Goal: Contribute content: Add original content to the website for others to see

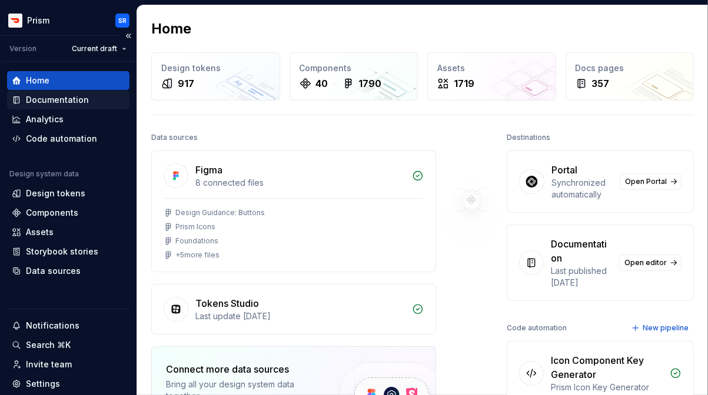
click at [99, 104] on div "Documentation" at bounding box center [68, 100] width 113 height 12
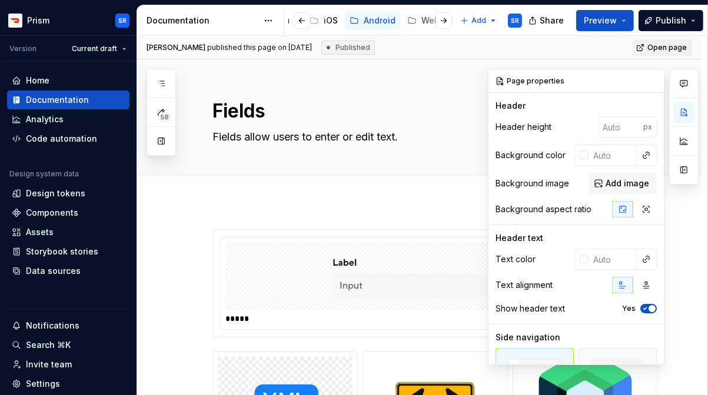
scroll to position [0, 148]
click at [322, 27] on div at bounding box center [311, 20] width 45 height 21
click at [328, 22] on div at bounding box center [311, 20] width 45 height 21
click at [367, 20] on div "Android" at bounding box center [378, 21] width 32 height 12
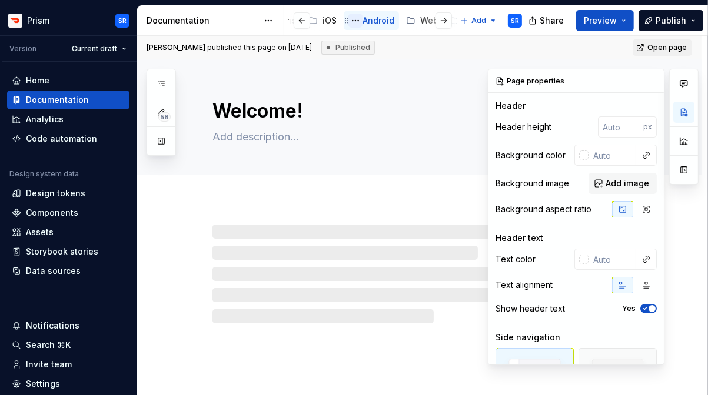
click at [353, 20] on button "Page tree" at bounding box center [355, 21] width 14 height 14
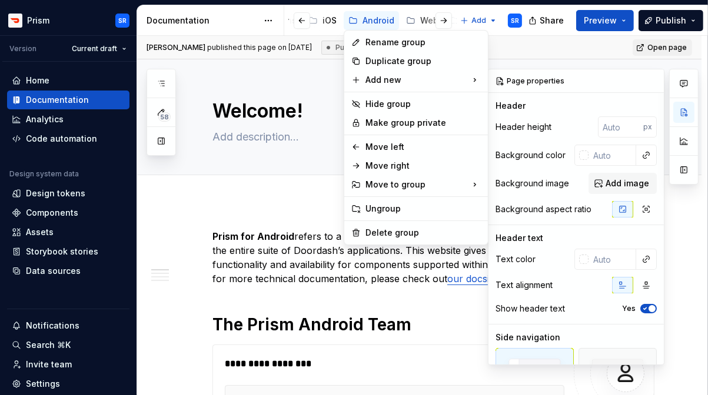
click at [213, 224] on html "Prism SR Version Current draft Home Documentation Analytics Code automation Des…" at bounding box center [354, 197] width 708 height 395
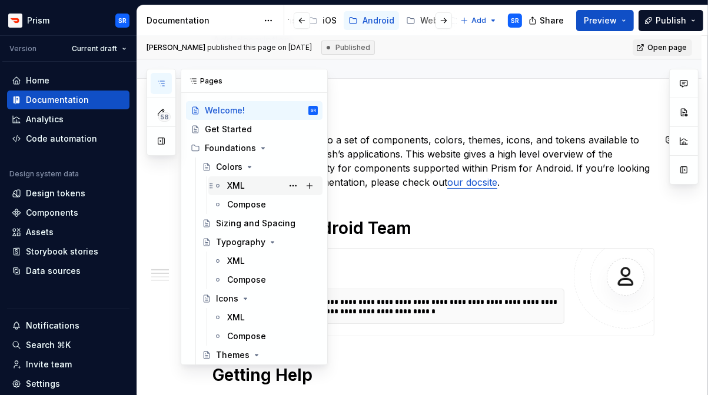
scroll to position [2, 0]
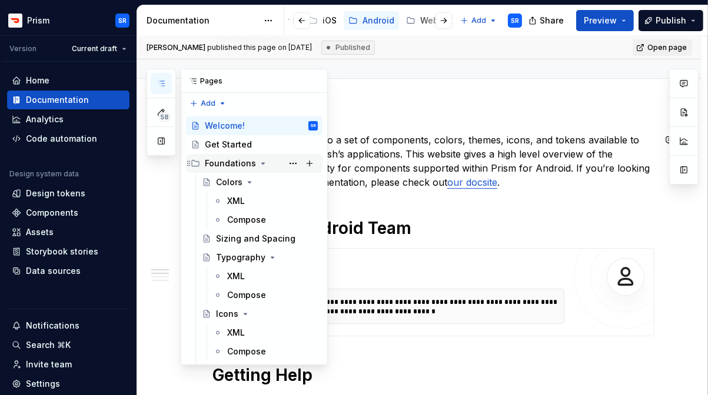
click at [259, 160] on icon "Page tree" at bounding box center [262, 163] width 9 height 9
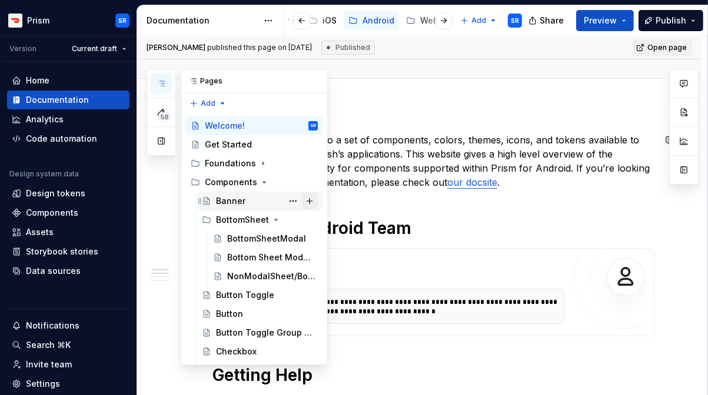
click at [310, 201] on button "Page tree" at bounding box center [309, 201] width 16 height 16
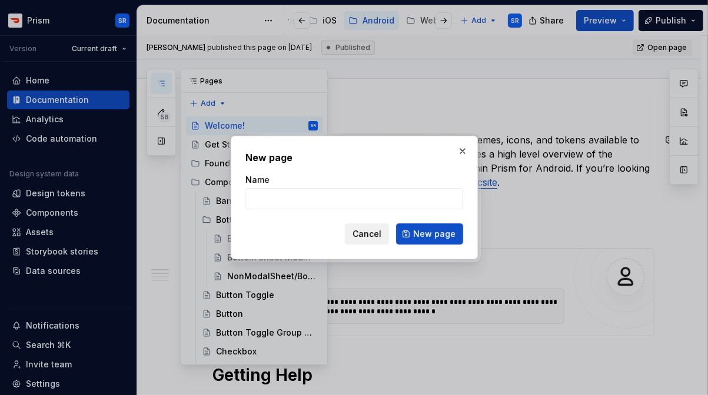
click at [362, 241] on button "Cancel" at bounding box center [367, 234] width 44 height 21
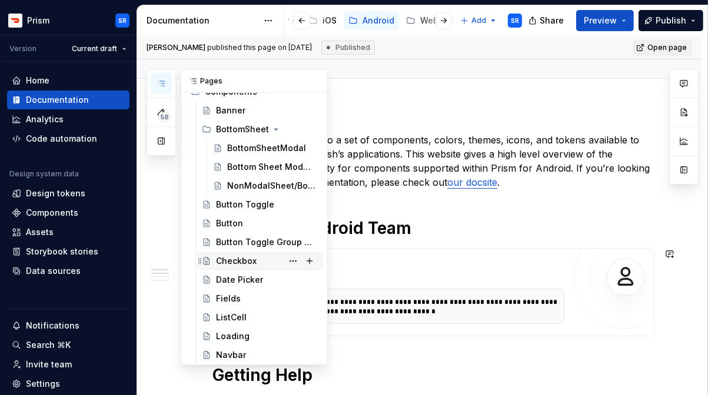
scroll to position [94, 0]
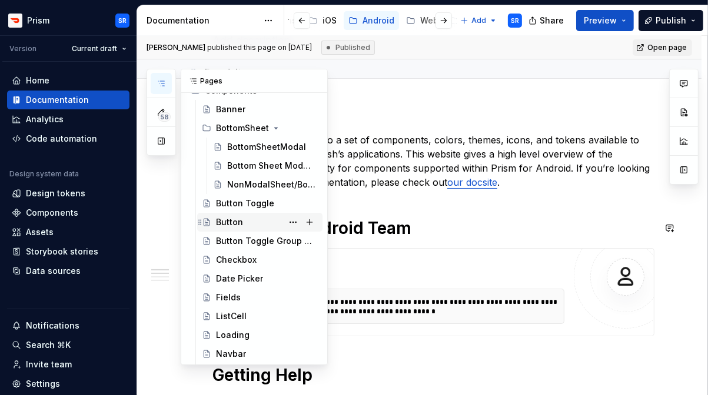
click at [238, 224] on div "Button" at bounding box center [229, 223] width 27 height 12
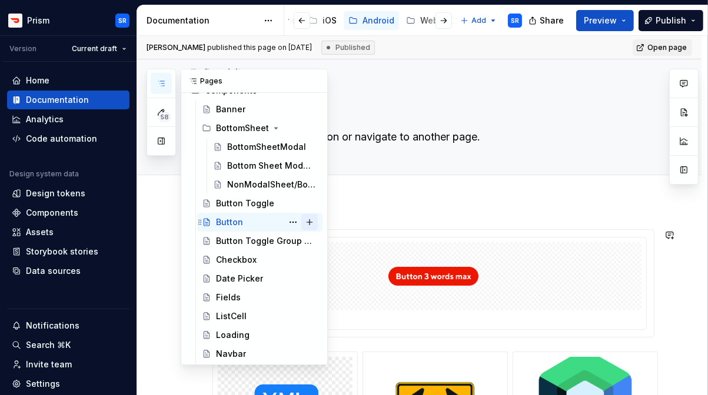
click at [312, 222] on button "Page tree" at bounding box center [309, 222] width 16 height 16
type textarea "*"
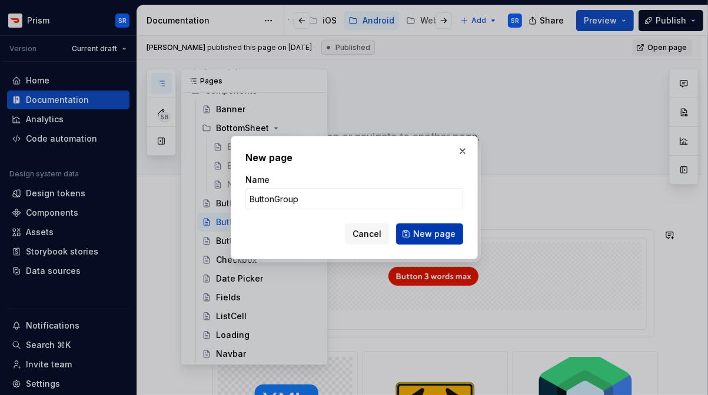
type input "ButtonGroup"
click at [418, 231] on span "New page" at bounding box center [434, 234] width 42 height 12
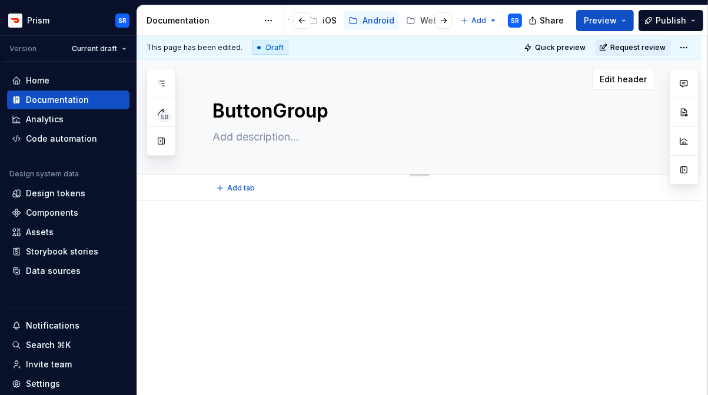
click at [353, 145] on textarea at bounding box center [431, 137] width 442 height 19
paste textarea "Button Groups display a set of buttons with actions that are related to each ot…"
type textarea "*"
type textarea "Button Groups display a set of buttons with actions that are related to each ot…"
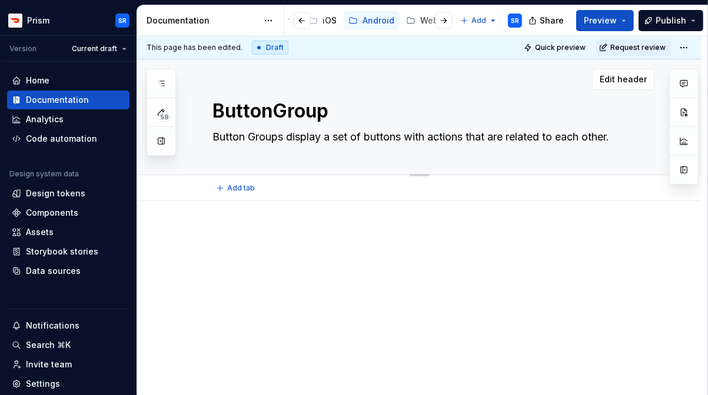
type textarea "*"
type textarea "Button Groups display a set of buttons with actions that are related to each ot…"
type textarea "*"
type textarea "Button Groups display a set of buttons with actions that are related to each ot…"
type textarea "*"
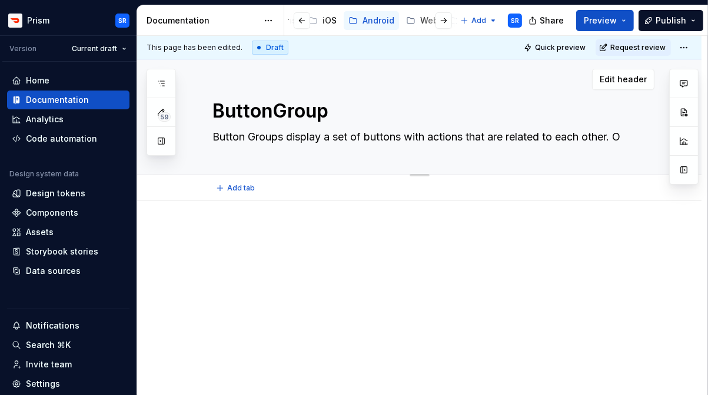
type textarea "Button Groups display a set of buttons with actions that are related to each ot…"
type textarea "*"
type textarea "Button Groups display a set of buttons with actions that are related to each ot…"
type textarea "*"
type textarea "Button Groups display a set of buttons with actions that are related to each ot…"
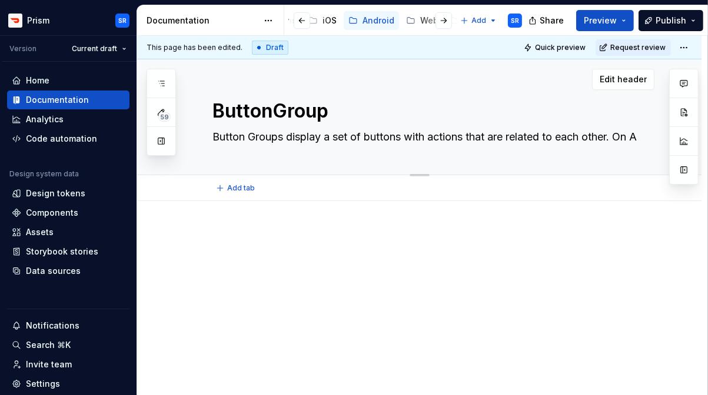
type textarea "*"
type textarea "Button Groups display a set of buttons with actions that are related to each ot…"
type textarea "*"
type textarea "Button Groups display a set of buttons with actions that are related to each ot…"
type textarea "*"
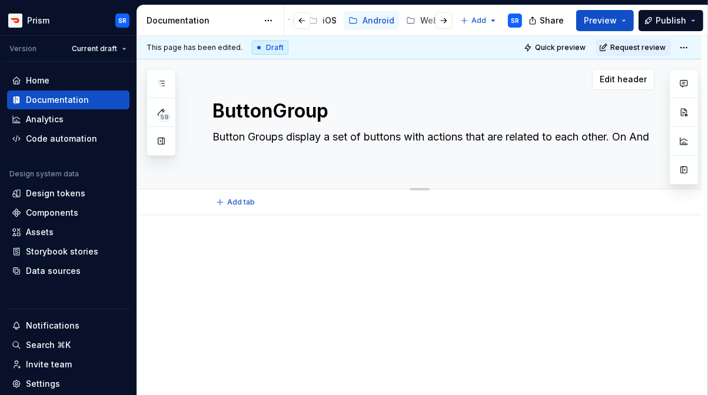
type textarea "Button Groups display a set of buttons with actions that are related to each ot…"
type textarea "*"
type textarea "Button Groups display a set of buttons with actions that are related to each ot…"
type textarea "*"
type textarea "Button Groups display a set of buttons with actions that are related to each ot…"
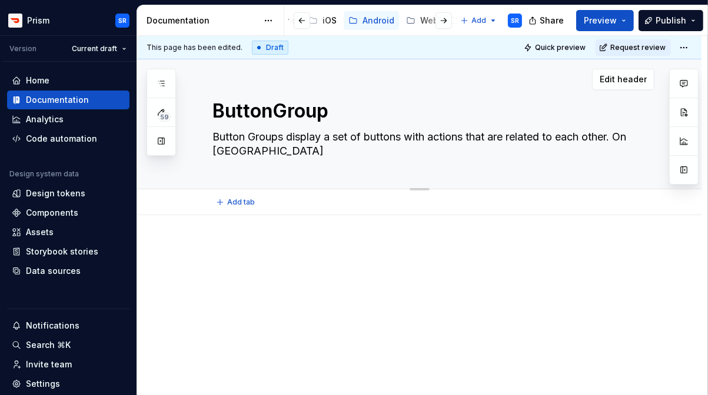
type textarea "*"
type textarea "Button Groups display a set of buttons with actions that are related to each ot…"
type textarea "*"
type textarea "Button Groups display a set of buttons with actions that are related to each ot…"
type textarea "*"
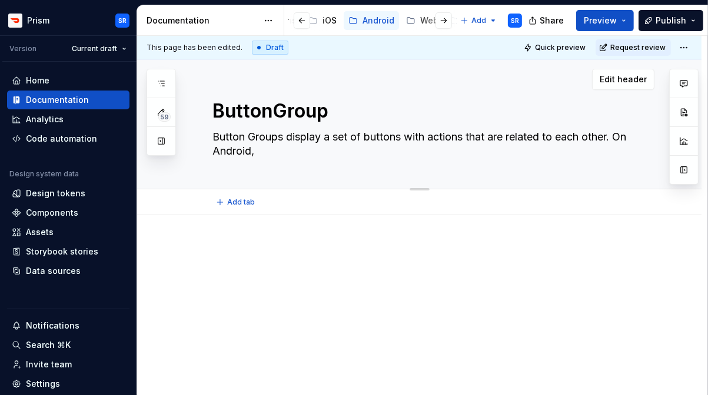
type textarea "Button Groups display a set of buttons with actions that are related to each ot…"
type textarea "*"
type textarea "Button Groups display a set of buttons with actions that are related to each ot…"
type textarea "*"
type textarea "Button Groups display a set of buttons with actions that are related to each ot…"
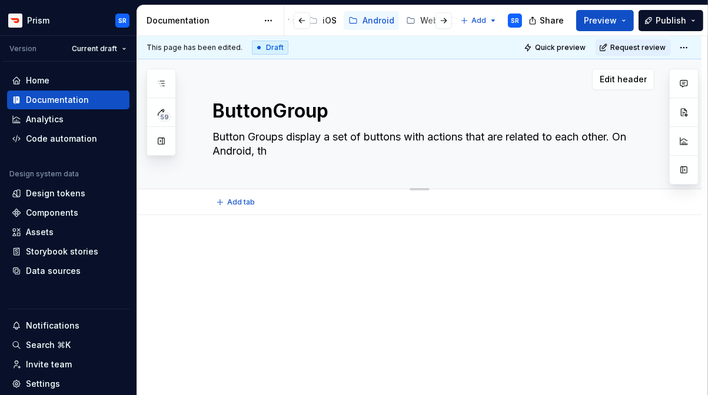
type textarea "*"
type textarea "Button Groups display a set of buttons with actions that are related to each ot…"
type textarea "*"
type textarea "Button Groups display a set of buttons with actions that are related to each ot…"
type textarea "*"
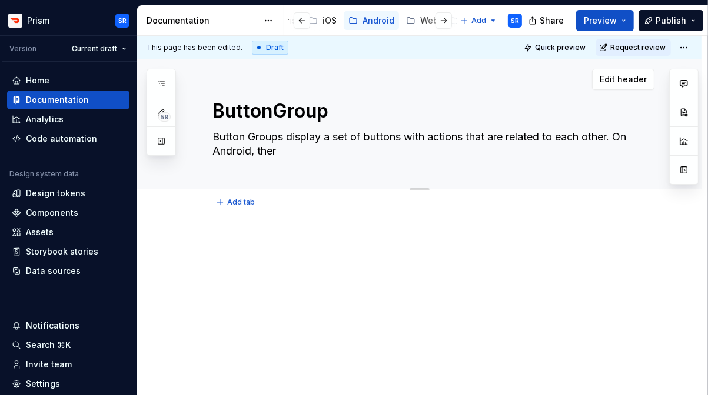
type textarea "Button Groups display a set of buttons with actions that are related to each ot…"
type textarea "*"
type textarea "Button Groups display a set of buttons with actions that are related to each ot…"
type textarea "*"
type textarea "Button Groups display a set of buttons with actions that are related to each ot…"
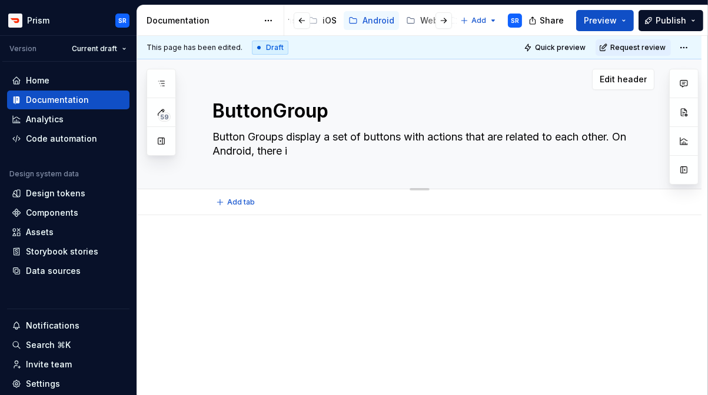
type textarea "*"
type textarea "Button Groups display a set of buttons with actions that are related to each ot…"
type textarea "*"
type textarea "Button Groups display a set of buttons with actions that are related to each ot…"
type textarea "*"
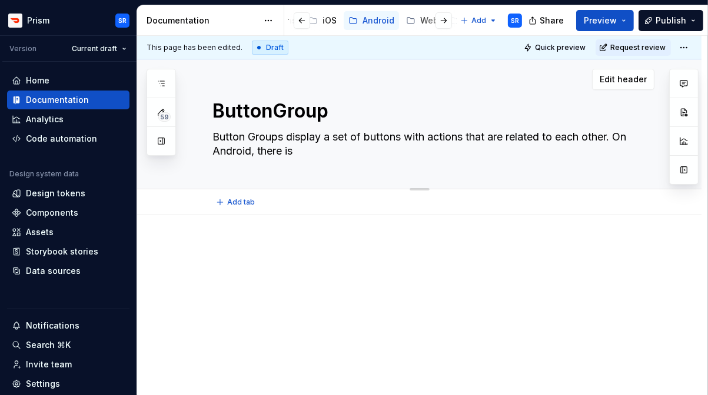
type textarea "Button Groups display a set of buttons with actions that are related to each ot…"
type textarea "*"
type textarea "Button Groups display a set of buttons with actions that are related to each ot…"
type textarea "*"
type textarea "Button Groups display a set of buttons with actions that are related to each ot…"
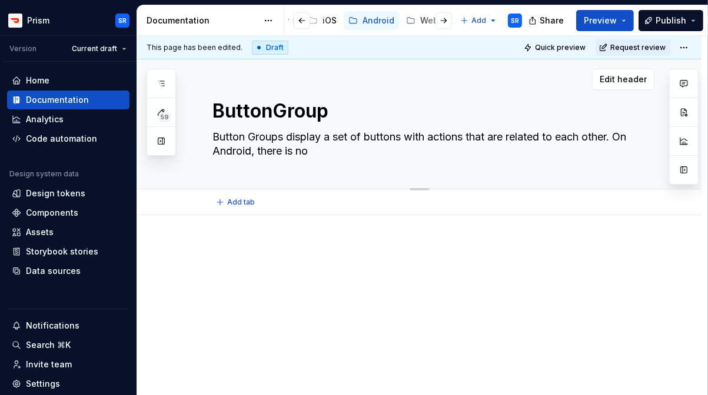
type textarea "*"
type textarea "Button Groups display a set of buttons with actions that are related to each ot…"
type textarea "*"
type textarea "Button Groups display a set of buttons with actions that are related to each ot…"
type textarea "*"
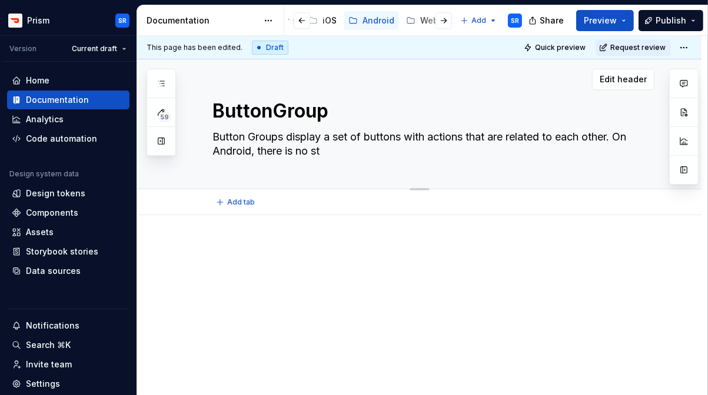
type textarea "Button Groups display a set of buttons with actions that are related to each ot…"
type textarea "*"
type textarea "Button Groups display a set of buttons with actions that are related to each ot…"
type textarea "*"
type textarea "Button Groups display a set of buttons with actions that are related to each ot…"
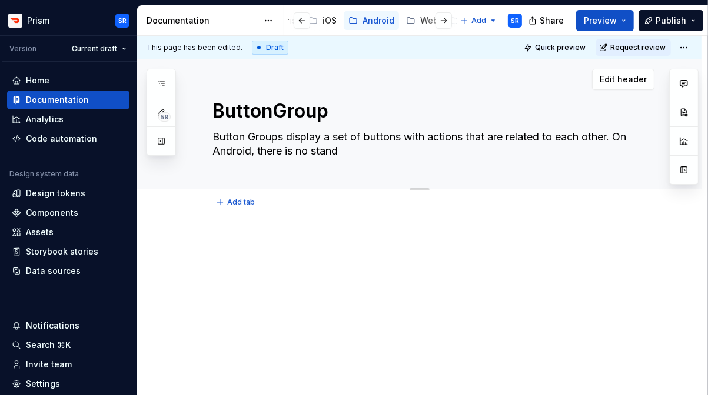
type textarea "*"
type textarea "Button Groups display a set of buttons with actions that are related to each ot…"
type textarea "*"
type textarea "Button Groups display a set of buttons with actions that are related to each ot…"
type textarea "*"
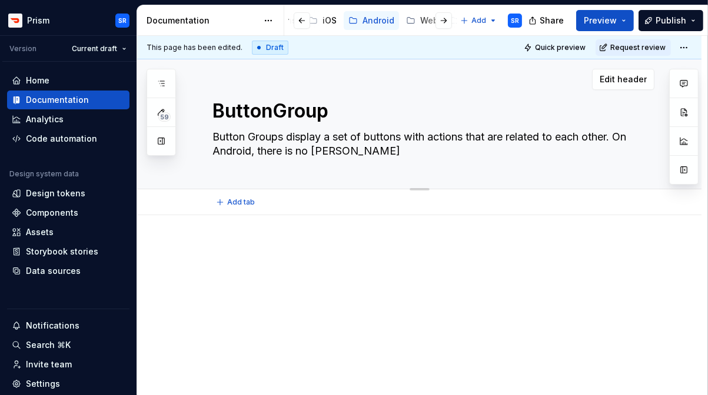
type textarea "Button Groups display a set of buttons with actions that are related to each ot…"
type textarea "*"
type textarea "Button Groups display a set of buttons with actions that are related to each ot…"
type textarea "*"
type textarea "Button Groups display a set of buttons with actions that are related to each ot…"
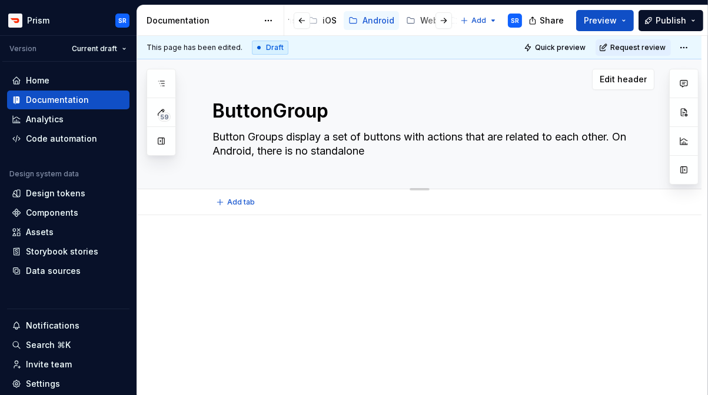
type textarea "*"
type textarea "Button Groups display a set of buttons with actions that are related to each ot…"
type textarea "*"
type textarea "Button Groups display a set of buttons with actions that are related to each ot…"
type textarea "*"
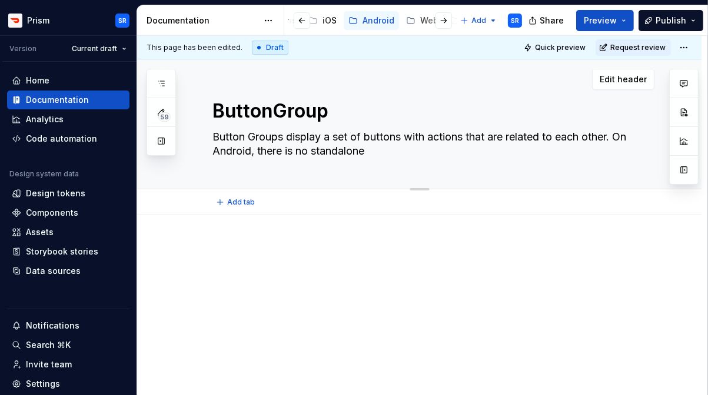
type textarea "Button Groups display a set of buttons with actions that are related to each ot…"
type textarea "*"
type textarea "Button Groups display a set of buttons with actions that are related to each ot…"
type textarea "*"
type textarea "Button Groups display a set of buttons with actions that are related to each ot…"
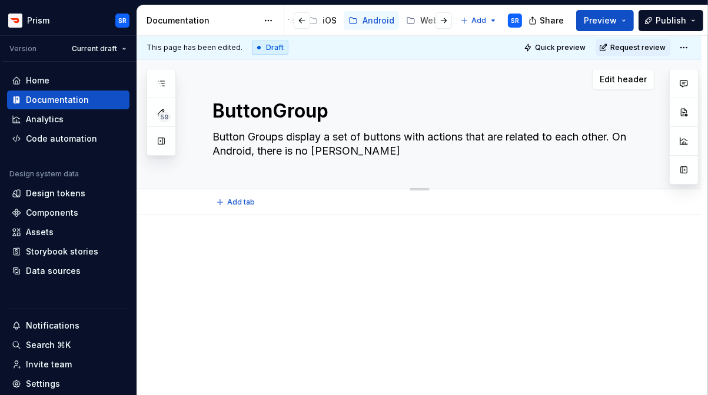
type textarea "*"
type textarea "Button Groups display a set of buttons with actions that are related to each ot…"
type textarea "*"
type textarea "Button Groups display a set of buttons with actions that are related to each ot…"
type textarea "*"
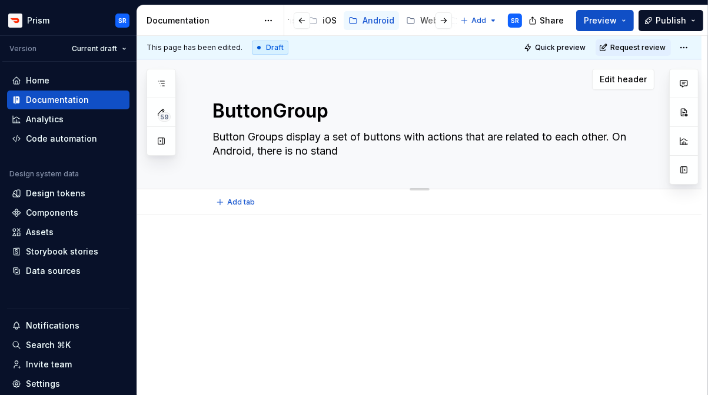
type textarea "Button Groups display a set of buttons with actions that are related to each ot…"
type textarea "*"
type textarea "Button Groups display a set of buttons with actions that are related to each ot…"
type textarea "*"
type textarea "Button Groups display a set of buttons with actions that are related to each ot…"
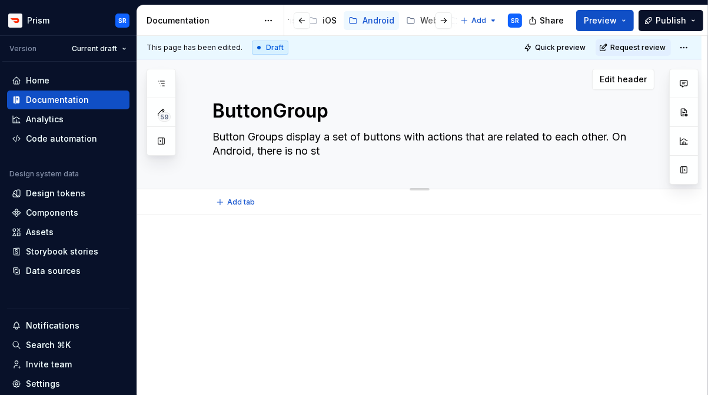
type textarea "*"
type textarea "Button Groups display a set of buttons with actions that are related to each ot…"
type textarea "*"
type textarea "Button Groups display a set of buttons with actions that are related to each ot…"
type textarea "*"
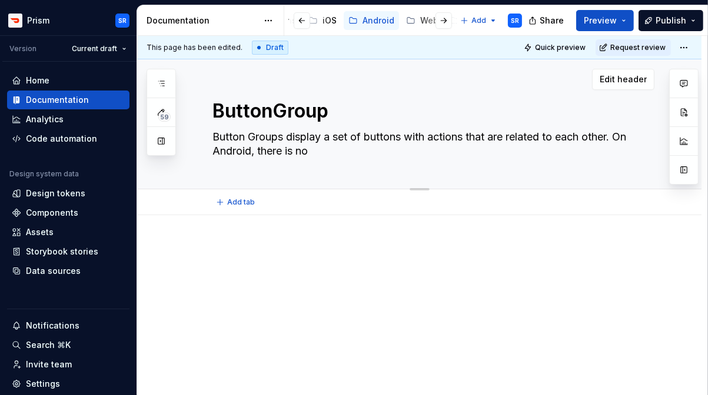
type textarea "Button Groups display a set of buttons with actions that are related to each ot…"
type textarea "*"
type textarea "Button Groups display a set of buttons with actions that are related to each ot…"
type textarea "*"
type textarea "Button Groups display a set of buttons with actions that are related to each ot…"
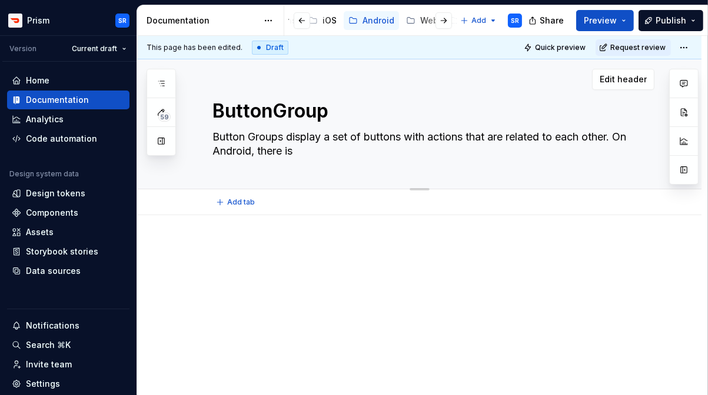
type textarea "*"
type textarea "Button Groups display a set of buttons with actions that are related to each ot…"
type textarea "*"
type textarea "Button Groups display a set of buttons with actions that are related to each ot…"
type textarea "*"
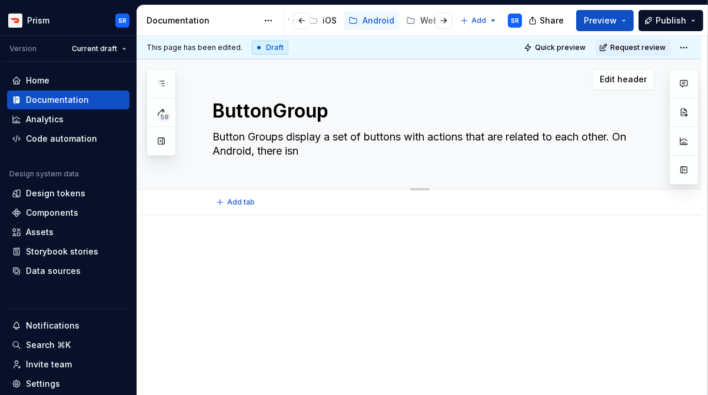
type textarea "Button Groups display a set of buttons with actions that are related to each ot…"
type textarea "*"
type textarea "Button Groups display a set of buttons with actions that are related to each ot…"
type textarea "*"
type textarea "Button Groups display a set of buttons with actions that are related to each ot…"
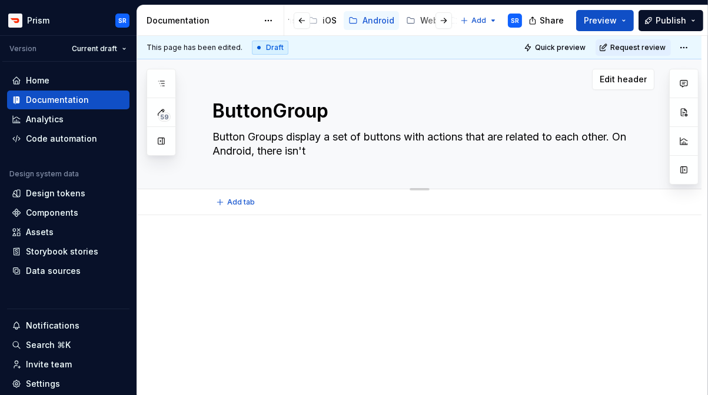
type textarea "*"
type textarea "Button Groups display a set of buttons with actions that are related to each ot…"
type textarea "*"
type textarea "Button Groups display a set of buttons with actions that are related to each ot…"
type textarea "*"
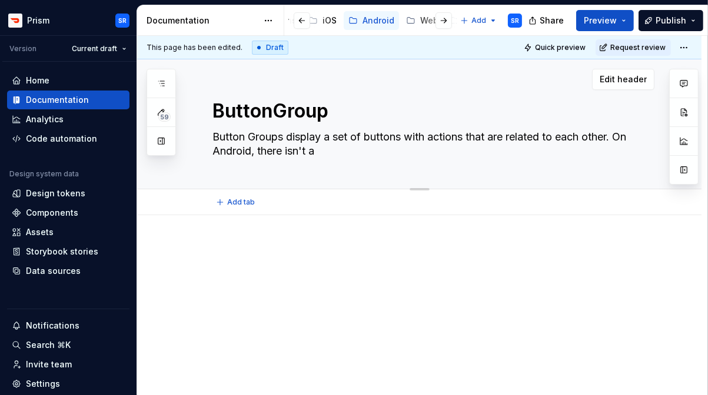
type textarea "Button Groups display a set of buttons with actions that are related to each ot…"
type textarea "*"
type textarea "Button Groups display a set of buttons with actions that are related to each ot…"
type textarea "*"
type textarea "Button Groups display a set of buttons with actions that are related to each ot…"
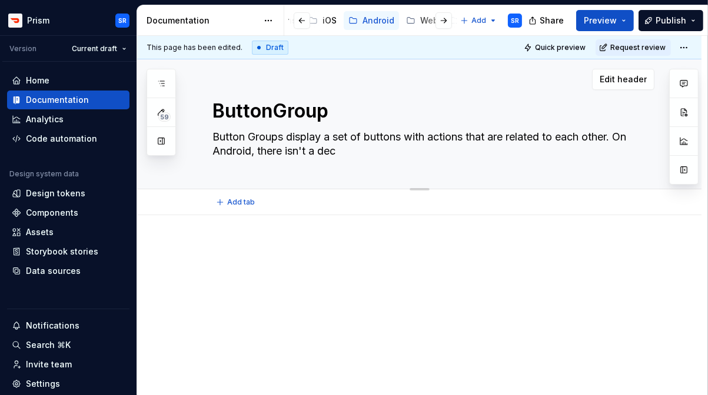
type textarea "*"
type textarea "Button Groups display a set of buttons with actions that are related to each ot…"
type textarea "*"
type textarea "Button Groups display a set of buttons with actions that are related to each ot…"
type textarea "*"
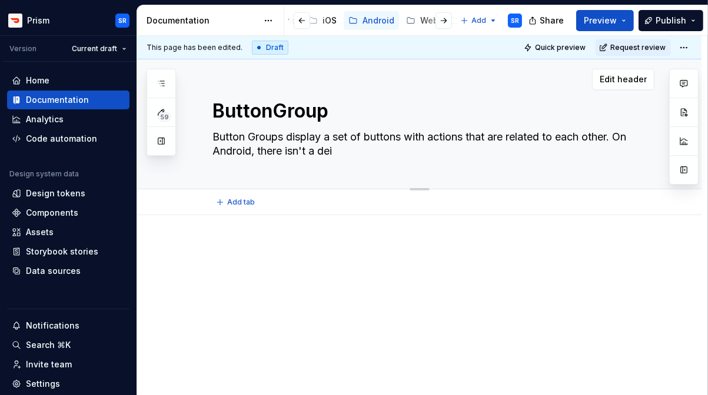
type textarea "Button Groups display a set of buttons with actions that are related to each ot…"
type textarea "*"
type textarea "Button Groups display a set of buttons with actions that are related to each ot…"
type textarea "*"
type textarea "Button Groups display a set of buttons with actions that are related to each ot…"
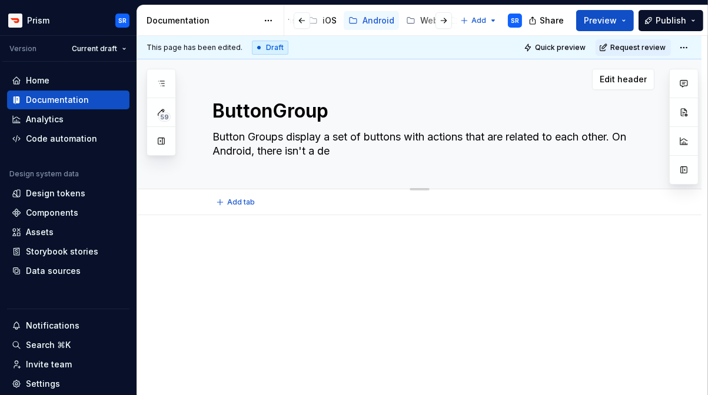
type textarea "*"
type textarea "Button Groups display a set of buttons with actions that are related to each ot…"
type textarea "*"
type textarea "Button Groups display a set of buttons with actions that are related to each ot…"
type textarea "*"
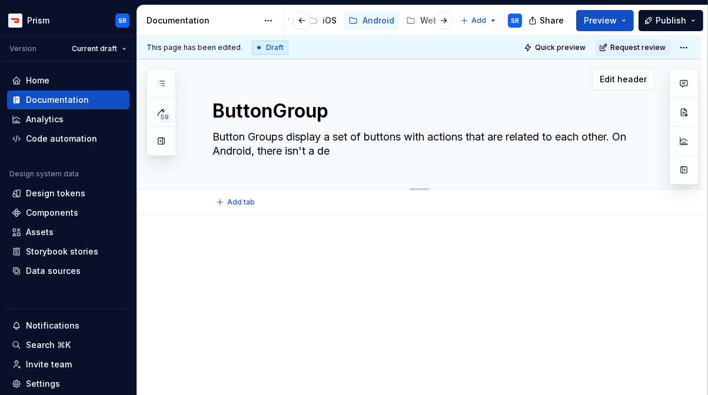
type textarea "Button Groups display a set of buttons with actions that are related to each ot…"
type textarea "*"
type textarea "Button Groups display a set of buttons with actions that are related to each ot…"
type textarea "*"
type textarea "Button Groups display a set of buttons with actions that are related to each ot…"
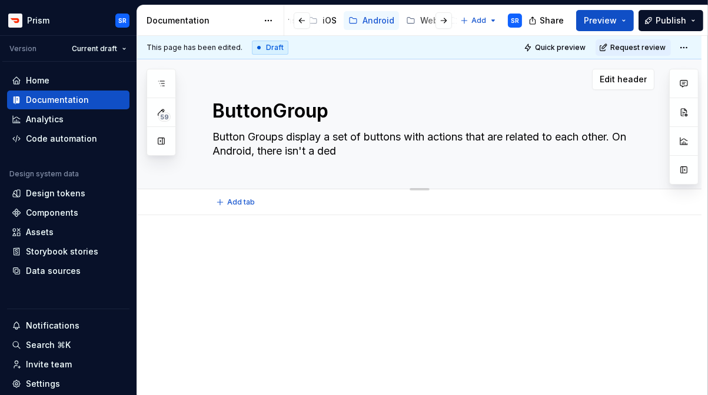
type textarea "*"
type textarea "Button Groups display a set of buttons with actions that are related to each ot…"
type textarea "*"
type textarea "Button Groups display a set of buttons with actions that are related to each ot…"
type textarea "*"
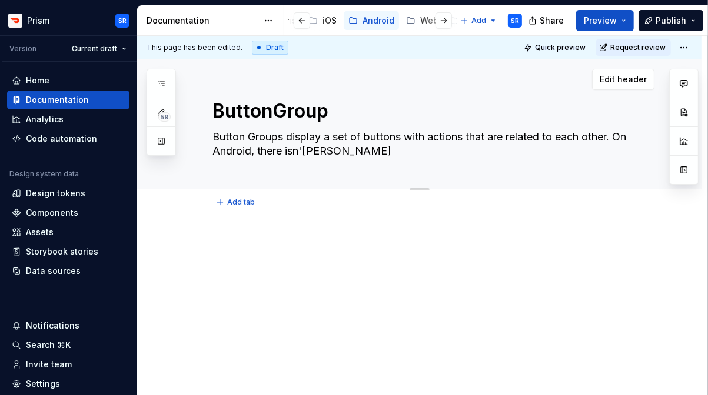
type textarea "Button Groups display a set of buttons with actions that are related to each ot…"
type textarea "*"
type textarea "Button Groups display a set of buttons with actions that are related to each ot…"
type textarea "*"
type textarea "Button Groups display a set of buttons with actions that are related to each ot…"
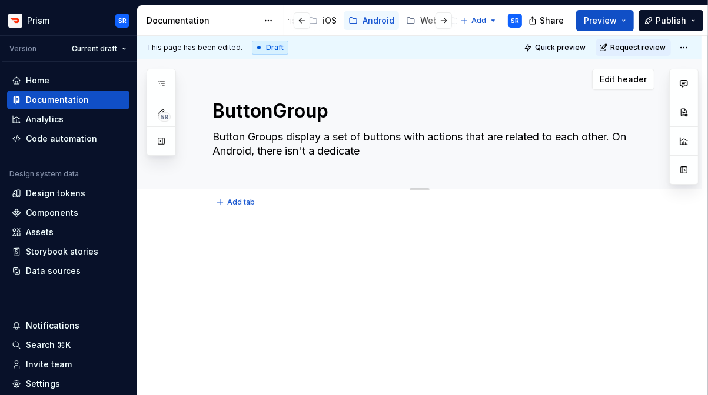
type textarea "*"
type textarea "Button Groups display a set of buttons with actions that are related to each ot…"
type textarea "*"
type textarea "Button Groups display a set of buttons with actions that are related to each ot…"
type textarea "*"
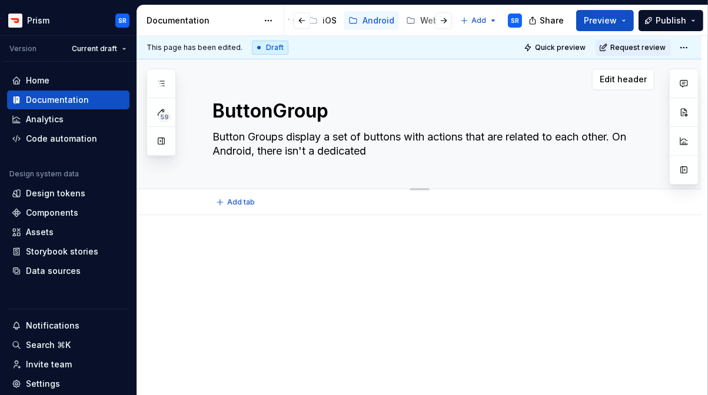
type textarea "Button Groups display a set of buttons with actions that are related to each ot…"
type textarea "*"
type textarea "Button Groups display a set of buttons with actions that are related to each ot…"
type textarea "*"
type textarea "Button Groups display a set of buttons with actions that are related to each ot…"
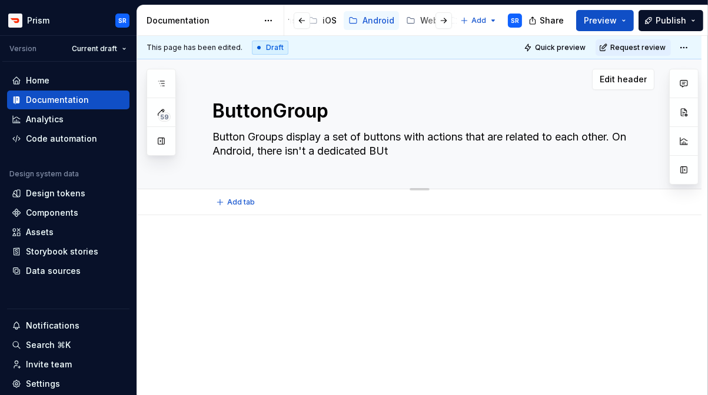
type textarea "*"
type textarea "Button Groups display a set of buttons with actions that are related to each ot…"
type textarea "*"
type textarea "Button Groups display a set of buttons with actions that are related to each ot…"
type textarea "*"
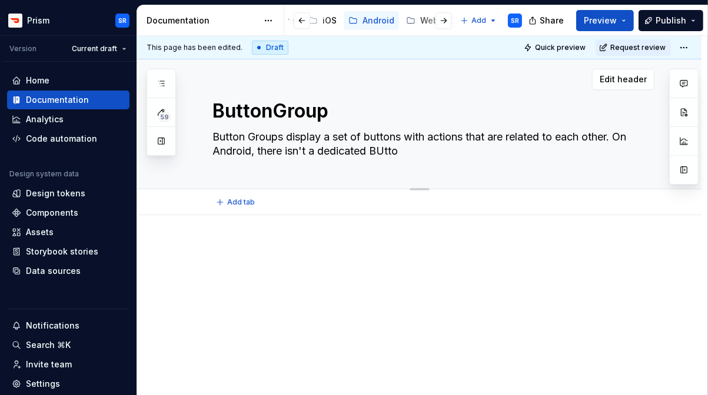
type textarea "Button Groups display a set of buttons with actions that are related to each ot…"
type textarea "*"
type textarea "Button Groups display a set of buttons with actions that are related to each ot…"
type textarea "*"
type textarea "Button Groups display a set of buttons with actions that are related to each ot…"
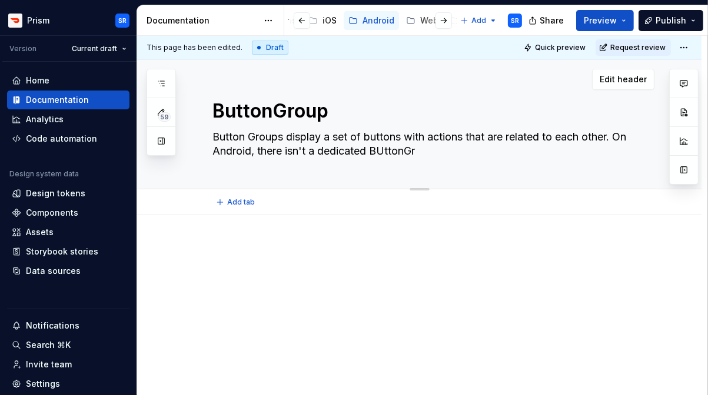
type textarea "*"
type textarea "Button Groups display a set of buttons with actions that are related to each ot…"
type textarea "*"
type textarea "Button Groups display a set of buttons with actions that are related to each ot…"
type textarea "*"
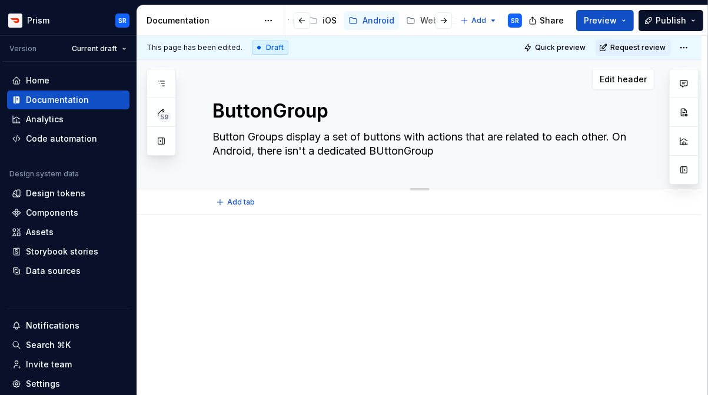
type textarea "Button Groups display a set of buttons with actions that are related to each ot…"
type textarea "*"
type textarea "Button Groups display a set of buttons with actions that are related to each ot…"
type textarea "*"
type textarea "Button Groups display a set of buttons with actions that are related to each ot…"
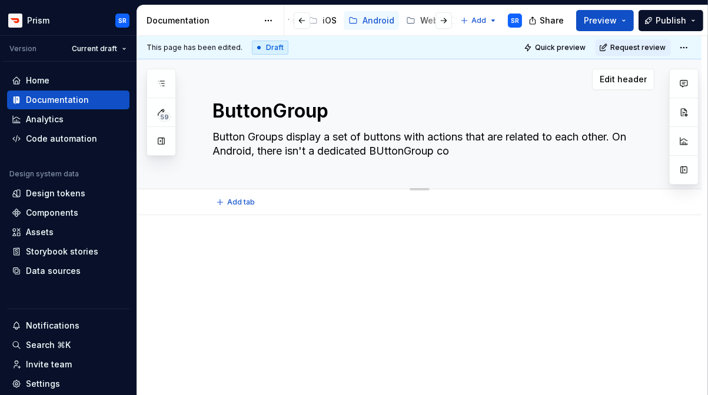
type textarea "*"
type textarea "Button Groups display a set of buttons with actions that are related to each ot…"
type textarea "*"
type textarea "Button Groups display a set of buttons with actions that are related to each ot…"
type textarea "*"
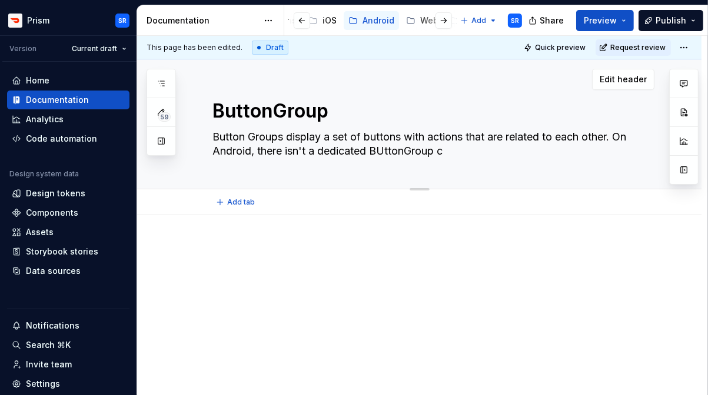
type textarea "Button Groups display a set of buttons with actions that are related to each ot…"
type textarea "*"
type textarea "Button Groups display a set of buttons with actions that are related to each ot…"
type textarea "*"
type textarea "Button Groups display a set of buttons with actions that are related to each ot…"
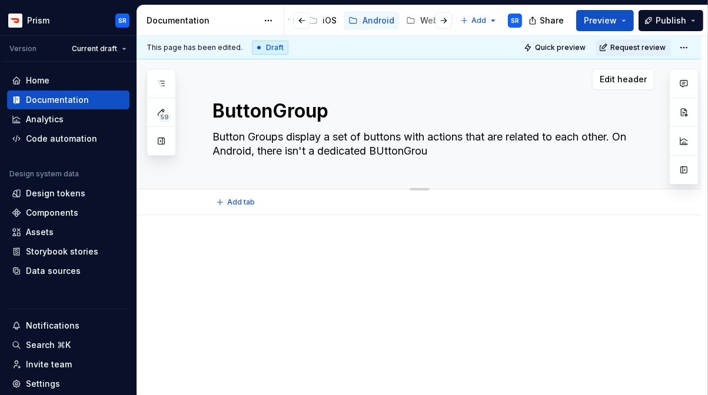
type textarea "*"
type textarea "Button Groups display a set of buttons with actions that are related to each ot…"
type textarea "*"
type textarea "Button Groups display a set of buttons with actions that are related to each ot…"
type textarea "*"
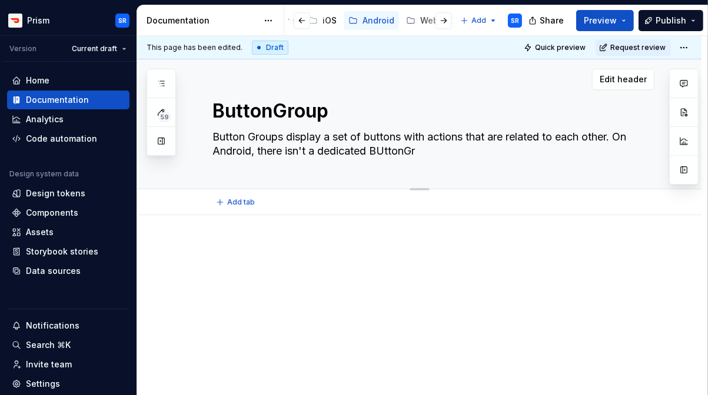
type textarea "Button Groups display a set of buttons with actions that are related to each ot…"
click at [571, 150] on textarea "Button Groups display a set of buttons with actions that are related to each ot…" at bounding box center [431, 144] width 442 height 33
click at [621, 135] on textarea "Button Groups display a set of buttons with actions that are related to each ot…" at bounding box center [431, 144] width 442 height 33
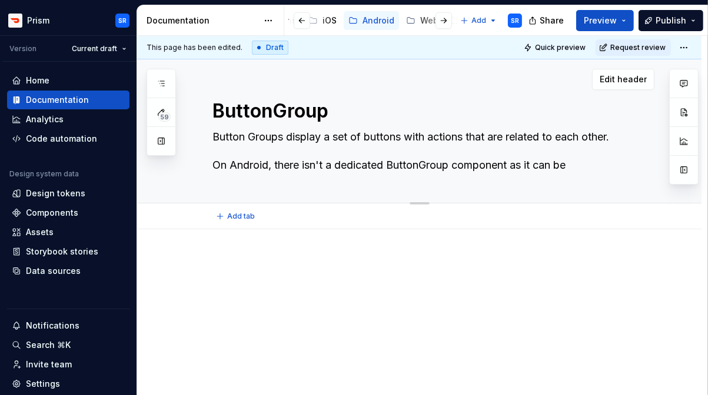
click at [583, 165] on textarea "Button Groups display a set of buttons with actions that are related to each ot…" at bounding box center [431, 151] width 442 height 47
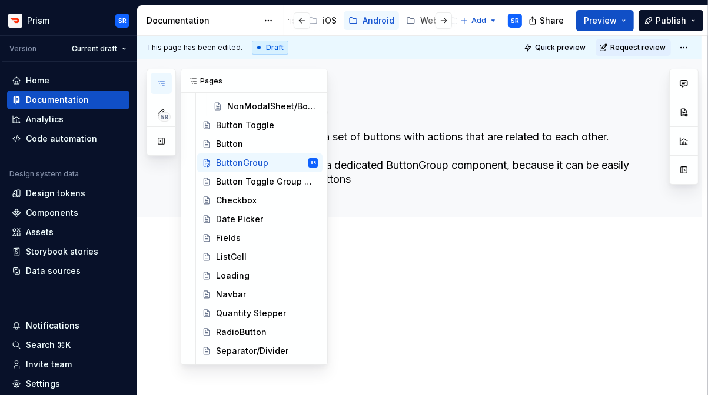
scroll to position [172, 0]
click at [247, 144] on div "Button" at bounding box center [267, 145] width 102 height 16
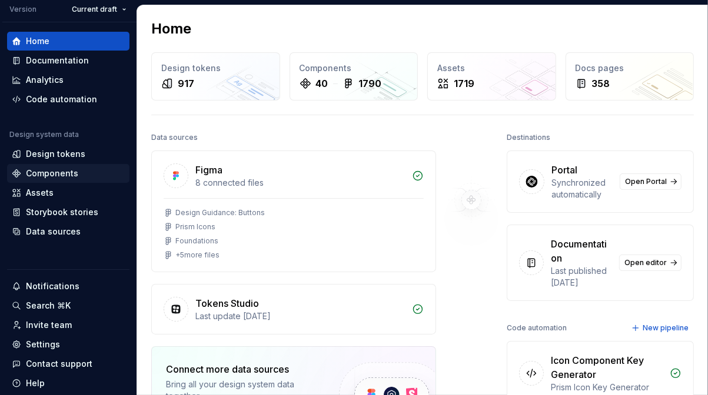
scroll to position [14, 0]
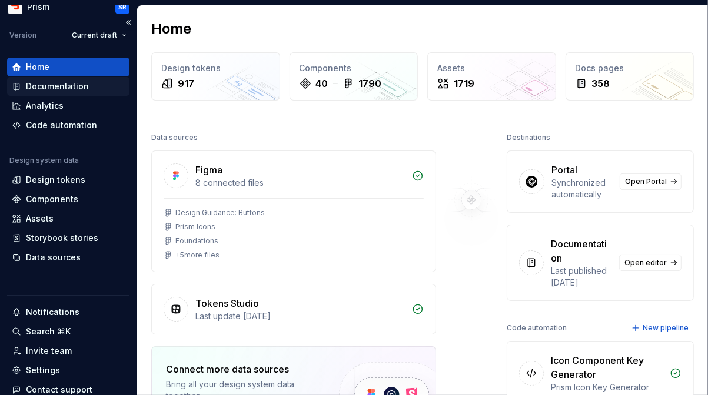
click at [54, 82] on div "Documentation" at bounding box center [57, 87] width 63 height 12
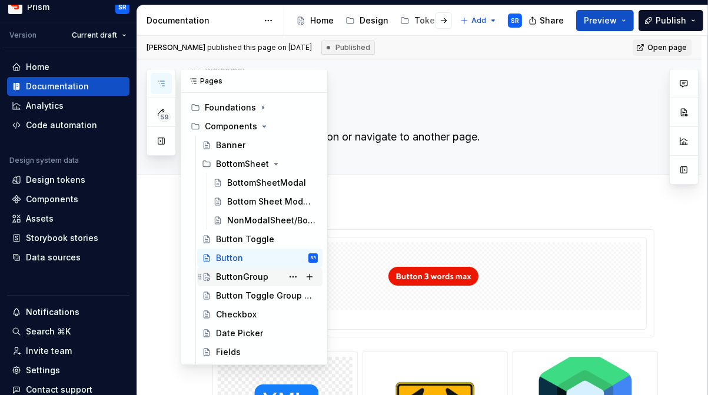
scroll to position [64, 0]
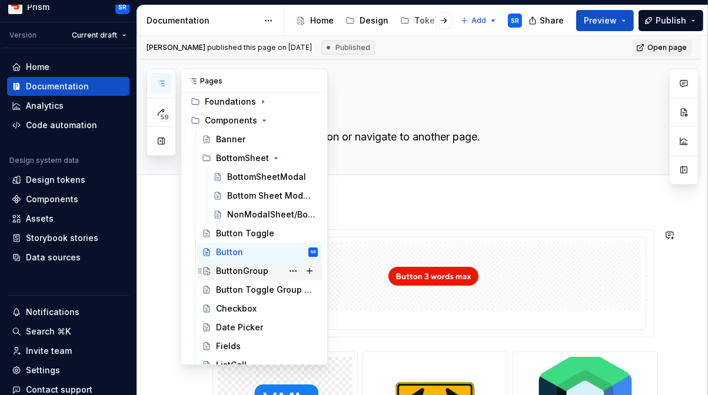
click at [257, 269] on div "ButtonGroup" at bounding box center [242, 271] width 52 height 12
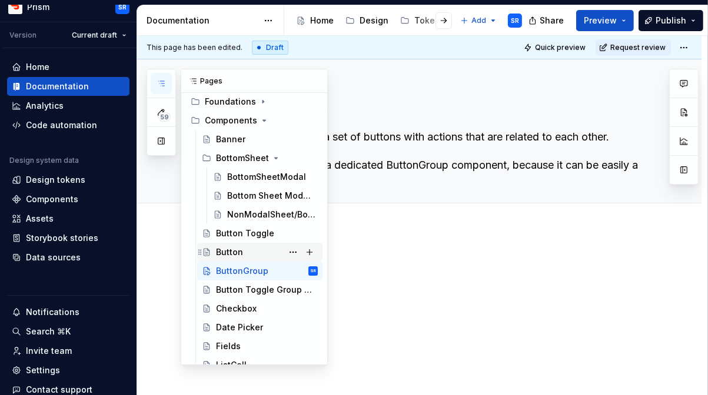
click at [234, 252] on div "Button" at bounding box center [229, 253] width 27 height 12
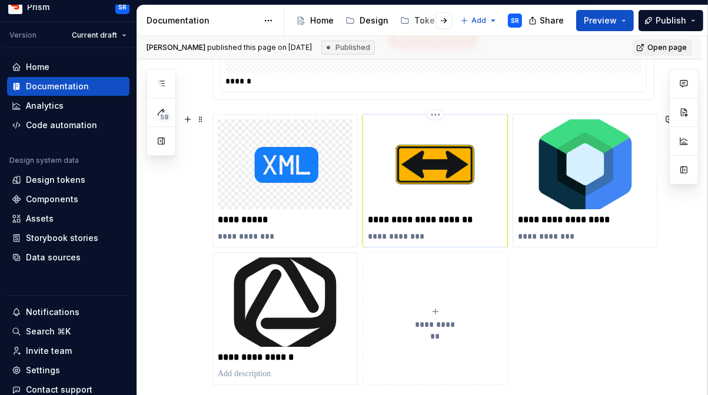
scroll to position [235, 0]
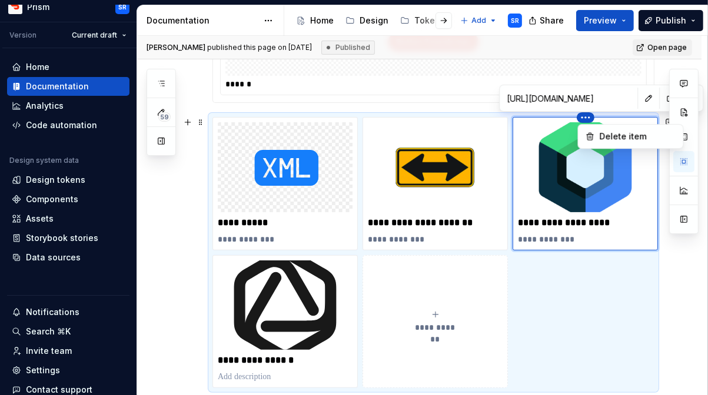
click at [584, 119] on html "Prism SR Version Current draft Home Documentation Analytics Code automation Des…" at bounding box center [354, 197] width 708 height 395
click at [540, 197] on html "Prism SR Version Current draft Home Documentation Analytics Code automation Des…" at bounding box center [354, 197] width 708 height 395
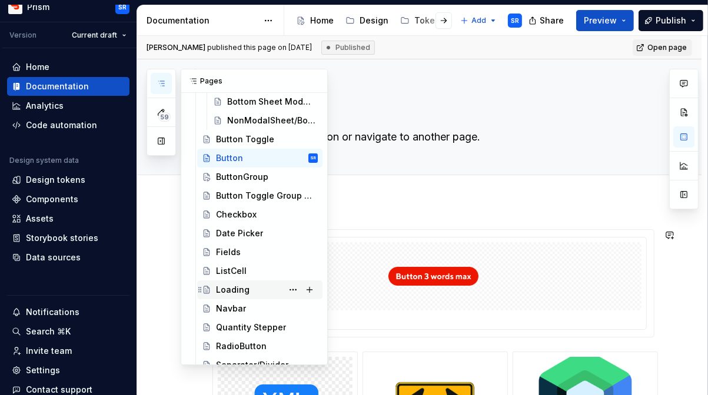
scroll to position [160, 0]
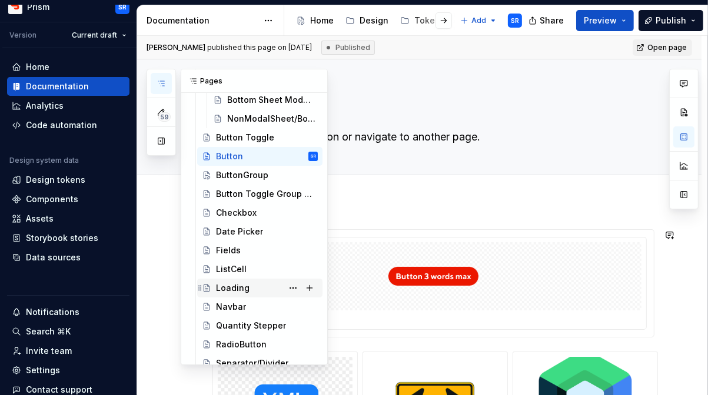
click at [245, 285] on div "Loading" at bounding box center [233, 288] width 34 height 12
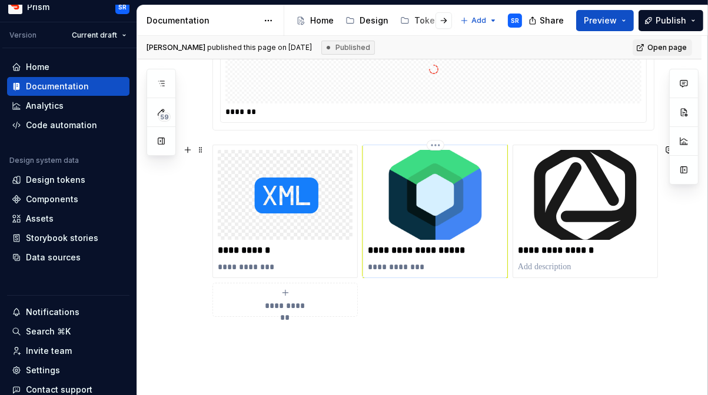
scroll to position [205, 0]
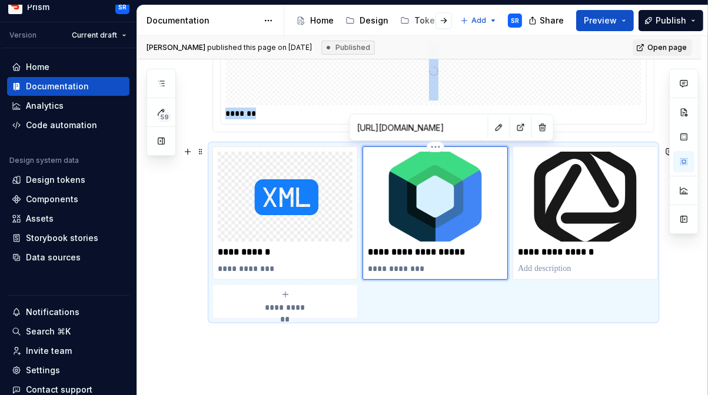
click at [419, 207] on img at bounding box center [435, 197] width 135 height 90
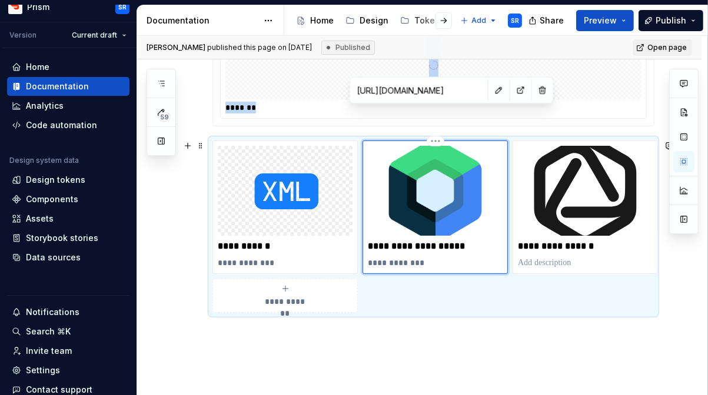
scroll to position [242, 0]
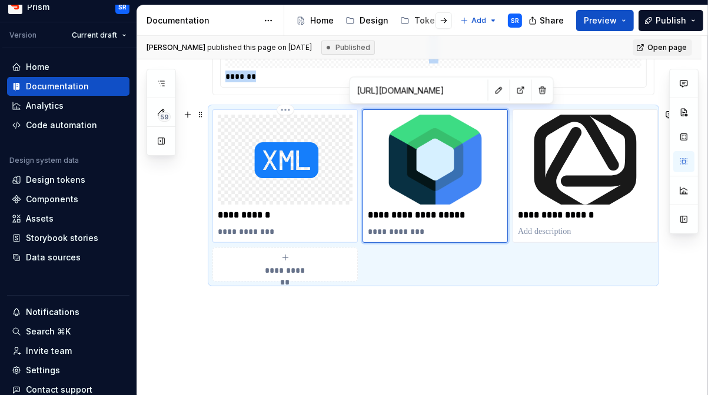
type textarea "*"
type input "https://prism.pages.doordash.team/dls/com.doordash.android.dls.loading/index.ht…"
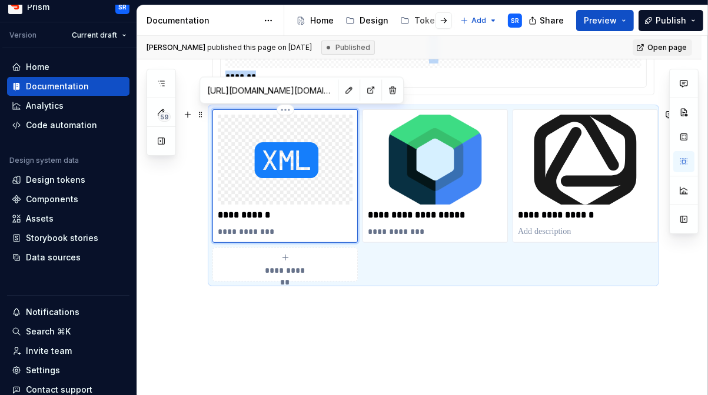
click at [280, 133] on img at bounding box center [285, 160] width 135 height 90
click at [362, 89] on button "button" at bounding box center [370, 90] width 16 height 16
type textarea "*"
